Goal: Task Accomplishment & Management: Manage account settings

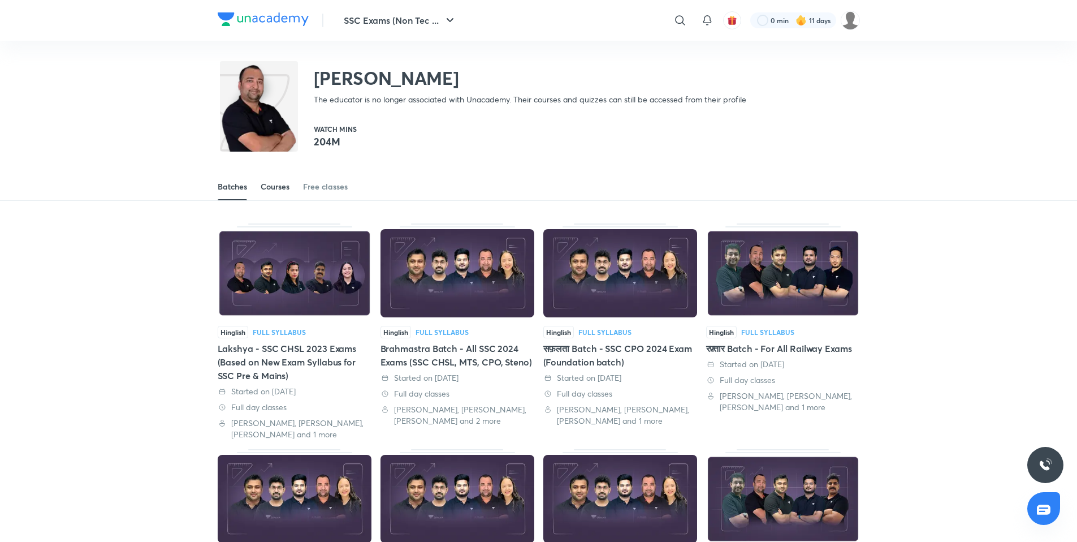
click at [278, 185] on div "Courses" at bounding box center [275, 186] width 29 height 11
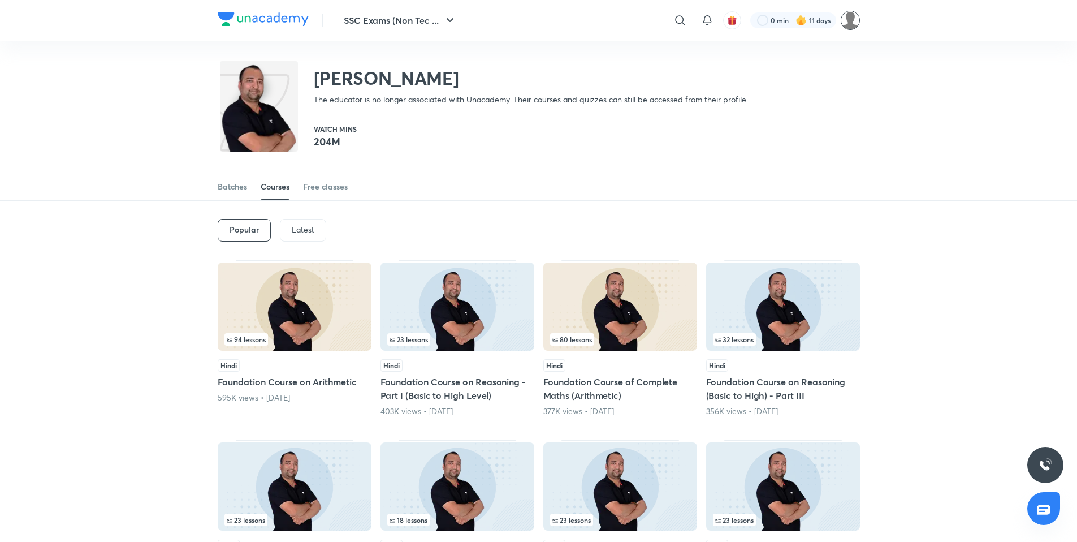
click at [854, 16] on img at bounding box center [850, 20] width 19 height 19
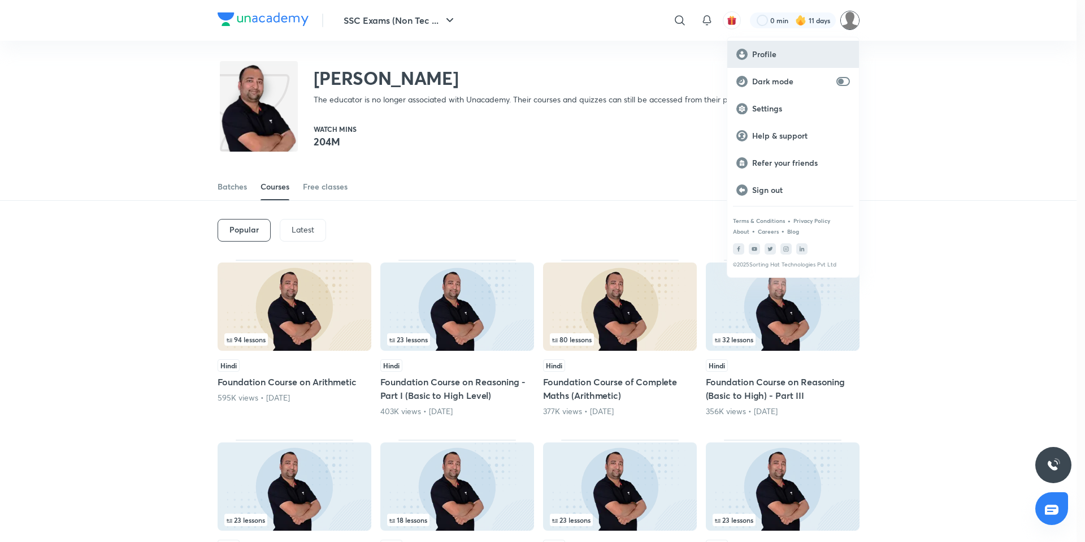
click at [779, 49] on p "Profile" at bounding box center [801, 54] width 98 height 10
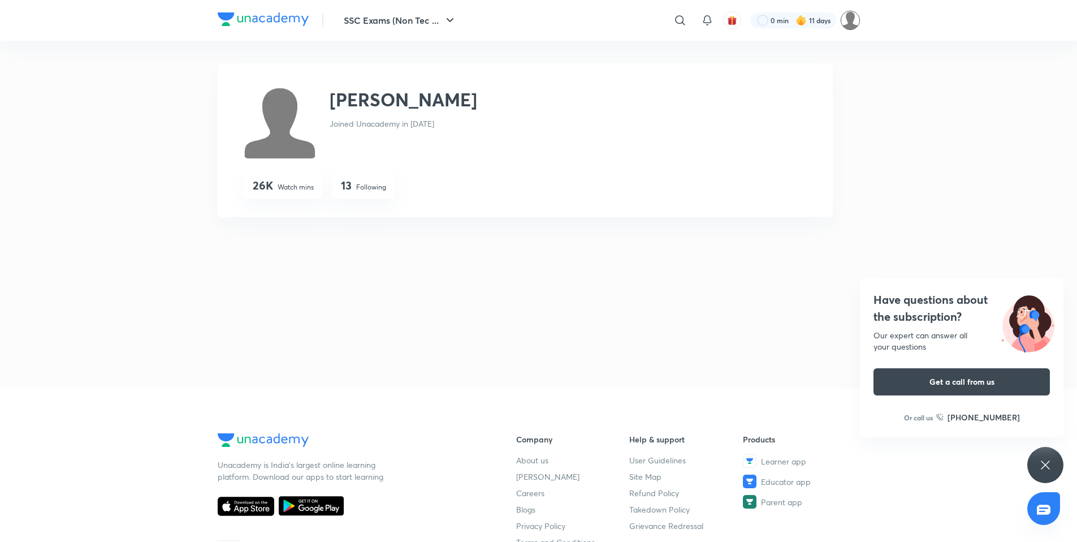
click at [849, 23] on img at bounding box center [850, 20] width 19 height 19
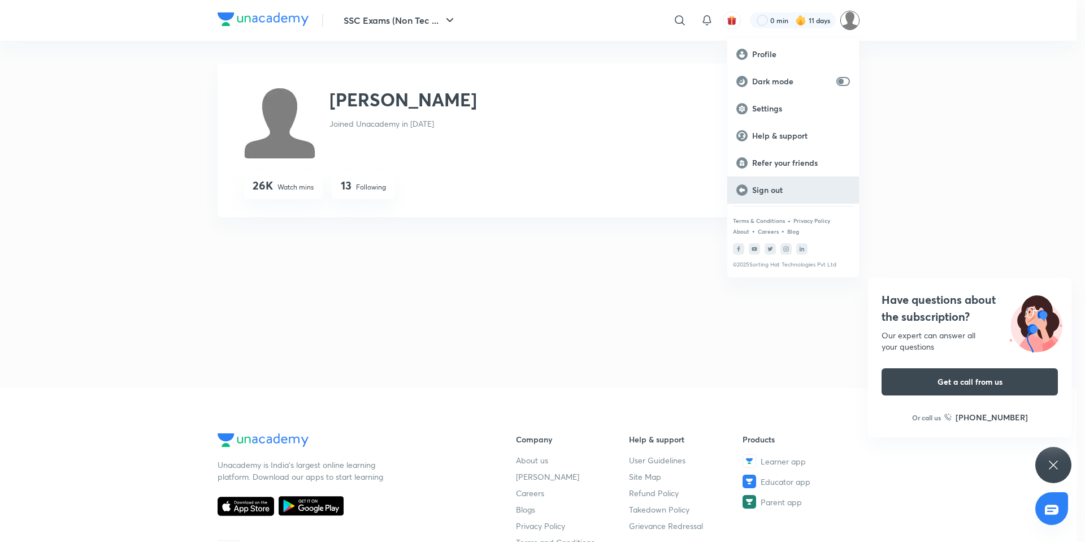
click at [781, 195] on div "Sign out" at bounding box center [794, 189] width 132 height 27
